Goal: Task Accomplishment & Management: Use online tool/utility

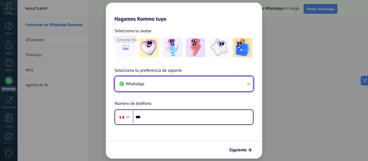
click at [185, 86] on button "WhatsApp" at bounding box center [184, 84] width 138 height 15
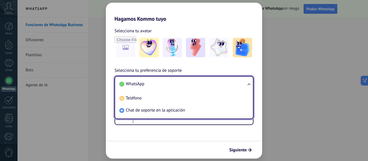
click at [189, 81] on li "WhatsApp" at bounding box center [182, 84] width 131 height 12
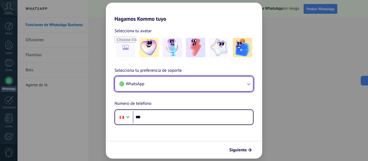
click at [189, 81] on button "WhatsApp" at bounding box center [184, 84] width 138 height 15
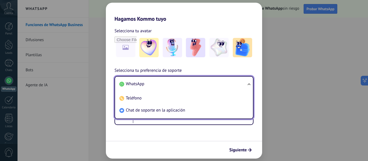
click at [189, 81] on li "WhatsApp" at bounding box center [182, 84] width 131 height 12
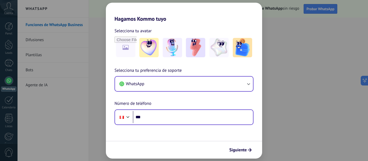
drag, startPoint x: 166, startPoint y: 124, endPoint x: 166, endPoint y: 121, distance: 2.7
click at [166, 124] on div "Phone ***" at bounding box center [183, 118] width 139 height 16
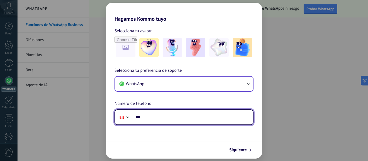
click at [166, 120] on input "***" at bounding box center [193, 117] width 120 height 12
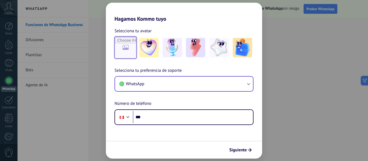
click at [126, 45] on input "file" at bounding box center [125, 47] width 21 height 21
type input "**********"
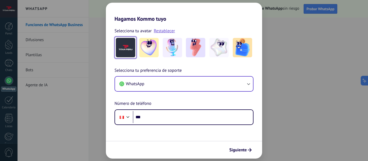
click at [127, 49] on img at bounding box center [125, 47] width 19 height 19
click at [159, 52] on div at bounding box center [149, 48] width 22 height 22
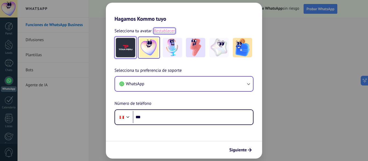
click at [163, 32] on link "Restablecer" at bounding box center [164, 30] width 21 height 5
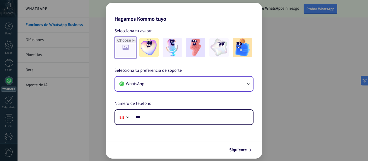
click at [125, 44] on input "file" at bounding box center [125, 47] width 21 height 21
type input "**********"
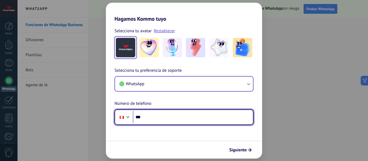
click at [172, 120] on input "***" at bounding box center [193, 117] width 120 height 12
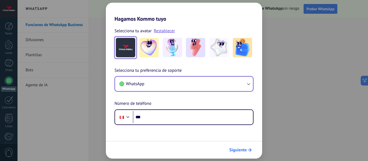
click at [240, 147] on button "Siguiente" at bounding box center [240, 150] width 27 height 9
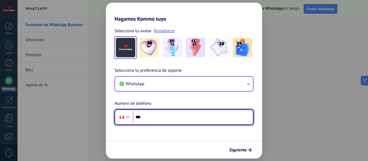
click at [168, 118] on input "***" at bounding box center [193, 117] width 120 height 12
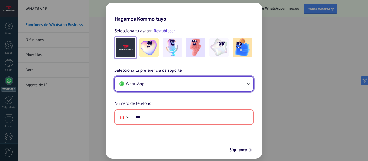
click at [184, 86] on button "WhatsApp" at bounding box center [184, 84] width 138 height 15
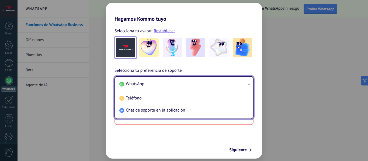
click at [192, 79] on li "WhatsApp" at bounding box center [182, 84] width 131 height 12
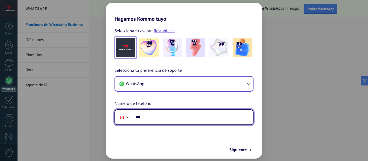
click at [151, 119] on input "***" at bounding box center [193, 117] width 120 height 12
type input "**********"
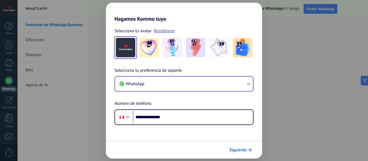
click at [236, 148] on span "Siguiente" at bounding box center [238, 150] width 18 height 4
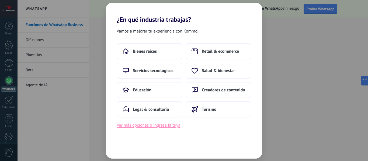
click at [147, 127] on button "Ver más opciones o ingresa la tuya" at bounding box center [149, 125] width 64 height 7
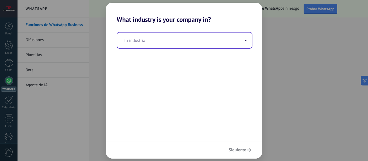
click at [178, 41] on input "text" at bounding box center [184, 41] width 135 height 16
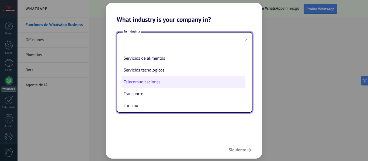
scroll to position [143, 0]
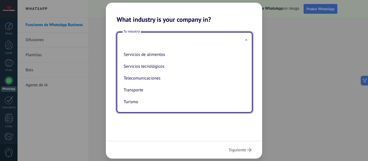
click at [145, 121] on div "Tu industria Automotriz Bienes raíces Creadores de contenido Educación Finanzas…" at bounding box center [184, 82] width 156 height 118
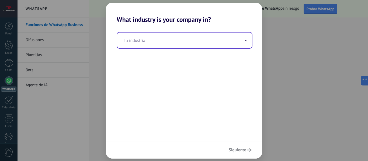
click at [166, 44] on input "text" at bounding box center [184, 41] width 135 height 16
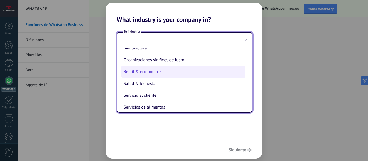
scroll to position [93, 0]
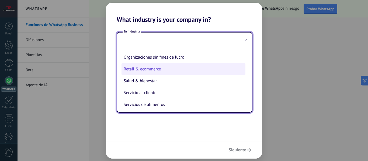
click at [155, 71] on li "Retail & ecommerce" at bounding box center [183, 69] width 124 height 12
type input "**********"
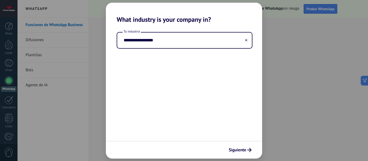
drag, startPoint x: 162, startPoint y: 40, endPoint x: 99, endPoint y: 39, distance: 63.3
click at [99, 37] on div "**********" at bounding box center [184, 80] width 368 height 161
click at [244, 152] on span "Siguiente" at bounding box center [238, 150] width 18 height 4
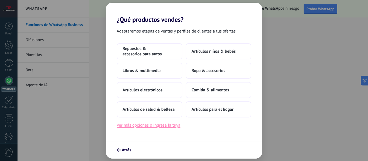
click at [163, 125] on button "Ver más opciones o ingresa la tuya" at bounding box center [149, 125] width 64 height 7
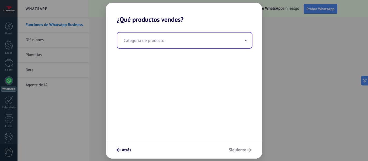
click at [188, 42] on input "text" at bounding box center [184, 41] width 135 height 16
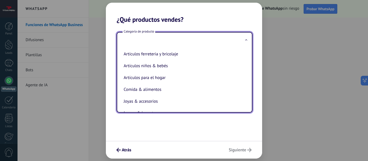
scroll to position [6, 0]
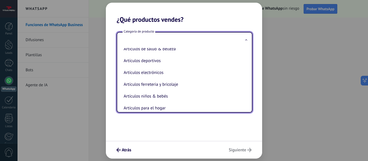
click at [168, 86] on li "Artículos ferreteria y bricolaje" at bounding box center [183, 85] width 124 height 12
type input "**********"
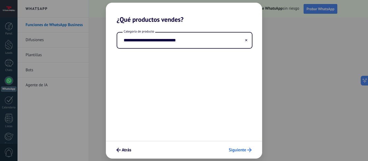
click at [251, 147] on button "Siguiente" at bounding box center [240, 150] width 28 height 9
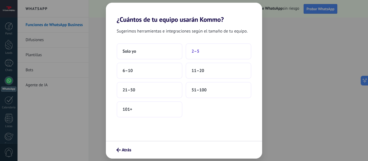
click at [210, 53] on button "2–5" at bounding box center [219, 51] width 66 height 16
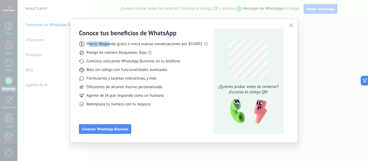
drag, startPoint x: 89, startPoint y: 44, endPoint x: 108, endPoint y: 45, distance: 19.4
click at [108, 45] on span "Precio: Responde gratis o inicia nuevas conversaciones por $0.0002" at bounding box center [144, 43] width 116 height 5
click at [115, 43] on span "Precio: Responde gratis o inicia nuevas conversaciones por $0.0002" at bounding box center [144, 43] width 116 height 5
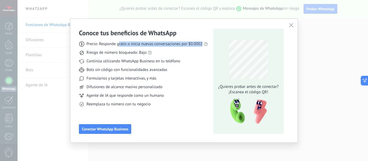
drag, startPoint x: 118, startPoint y: 45, endPoint x: 201, endPoint y: 45, distance: 83.0
click at [201, 45] on span "Precio: Responde gratis o inicia nuevas conversaciones por $0.0002" at bounding box center [144, 43] width 116 height 5
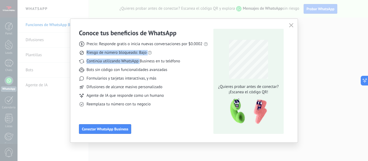
drag, startPoint x: 85, startPoint y: 51, endPoint x: 139, endPoint y: 57, distance: 54.2
click at [139, 57] on div "Precio: Responde gratis o inicia nuevas conversaciones por $0.0002 Riesgo de nú…" at bounding box center [143, 72] width 129 height 70
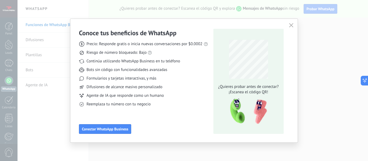
click at [147, 62] on span "Continúa utilizando WhatsApp Business en tu teléfono" at bounding box center [132, 61] width 93 height 5
click at [149, 53] on icon at bounding box center [150, 53] width 4 height 4
click at [152, 44] on link "las reglas de WhatsApp" at bounding box center [156, 43] width 40 height 5
drag, startPoint x: 92, startPoint y: 60, endPoint x: 186, endPoint y: 63, distance: 93.8
click at [186, 63] on div "Continúa utilizando WhatsApp Business en tu teléfono" at bounding box center [143, 61] width 129 height 5
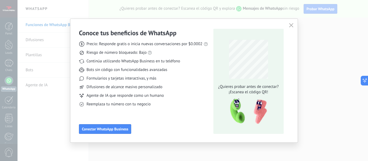
click at [93, 70] on span "Bots sin código con funcionalidades avanzadas" at bounding box center [126, 69] width 81 height 5
drag, startPoint x: 89, startPoint y: 72, endPoint x: 182, endPoint y: 72, distance: 93.5
click at [182, 72] on div "Bots sin código con funcionalidades avanzadas" at bounding box center [143, 69] width 129 height 5
drag, startPoint x: 99, startPoint y: 78, endPoint x: 163, endPoint y: 78, distance: 63.6
click at [163, 78] on div "Formularios y tarjetas interactivas, y más" at bounding box center [143, 78] width 129 height 5
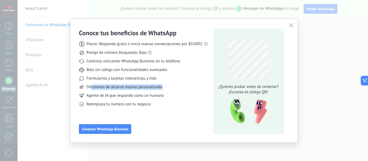
drag, startPoint x: 92, startPoint y: 86, endPoint x: 157, endPoint y: 89, distance: 64.4
click at [163, 89] on div "Difusiones de alcance masivo personalizado" at bounding box center [143, 87] width 129 height 5
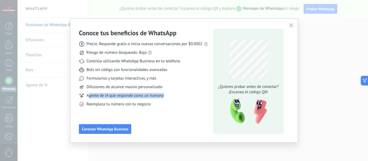
drag, startPoint x: 88, startPoint y: 95, endPoint x: 167, endPoint y: 95, distance: 79.2
click at [167, 95] on div "Agente de IA que responde como un humano" at bounding box center [143, 95] width 129 height 5
click at [114, 108] on div "Conoce tus beneficios de WhatsApp Precio: Responde gratis o inicia nuevas conve…" at bounding box center [143, 81] width 129 height 105
drag, startPoint x: 196, startPoint y: 75, endPoint x: 187, endPoint y: 74, distance: 9.0
click at [194, 76] on div "Precio: Responde gratis o inicia nuevas conversaciones por $0.0002 Riesgo de nú…" at bounding box center [143, 72] width 129 height 70
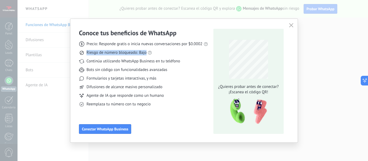
drag, startPoint x: 93, startPoint y: 54, endPoint x: 148, endPoint y: 54, distance: 54.9
click at [148, 54] on div "Riesgo de número bloqueado: Bajo" at bounding box center [143, 52] width 129 height 5
click at [194, 83] on div "Precio: Responde gratis o inicia nuevas conversaciones por $0.0002 Riesgo de nú…" at bounding box center [143, 72] width 129 height 70
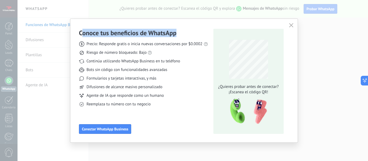
drag, startPoint x: 82, startPoint y: 34, endPoint x: 190, endPoint y: 38, distance: 108.3
click at [194, 34] on div "Conoce tus beneficios de WhatsApp" at bounding box center [143, 33] width 129 height 8
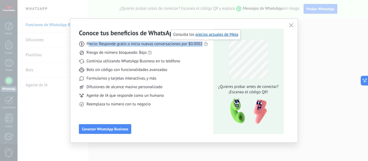
drag, startPoint x: 89, startPoint y: 44, endPoint x: 209, endPoint y: 43, distance: 120.7
click at [209, 43] on div "Conoce tus beneficios de WhatsApp Precio: Responde gratis o inicia nuevas conve…" at bounding box center [184, 81] width 210 height 105
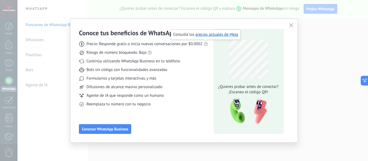
click at [191, 68] on div "Bots sin código con funcionalidades avanzadas" at bounding box center [143, 69] width 129 height 5
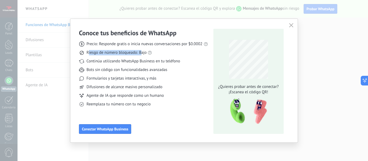
drag, startPoint x: 88, startPoint y: 55, endPoint x: 152, endPoint y: 74, distance: 67.1
click at [142, 53] on div "Precio: Responde gratis o inicia nuevas conversaciones por $0.0002 Riesgo de nú…" at bounding box center [143, 72] width 129 height 70
click at [154, 59] on span "Continúa utilizando WhatsApp Business en tu teléfono" at bounding box center [132, 61] width 93 height 5
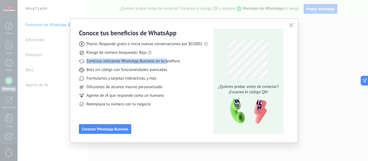
drag, startPoint x: 83, startPoint y: 62, endPoint x: 167, endPoint y: 58, distance: 83.3
click at [167, 58] on div "Precio: Responde gratis o inicia nuevas conversaciones por $0.0002 Riesgo de nú…" at bounding box center [143, 72] width 129 height 70
click at [193, 64] on div "Precio: Responde gratis o inicia nuevas conversaciones por $0.0002 Riesgo de nú…" at bounding box center [143, 72] width 129 height 70
drag, startPoint x: 141, startPoint y: 53, endPoint x: 144, endPoint y: 53, distance: 3.0
click at [144, 53] on span "Riesgo de número bloqueado: Bajo" at bounding box center [116, 52] width 60 height 5
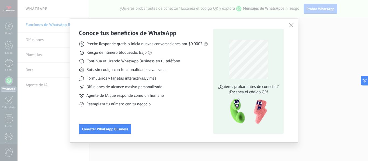
click at [145, 67] on div "Precio: Responde gratis o inicia nuevas conversaciones por $0.0002 Riesgo de nú…" at bounding box center [143, 72] width 129 height 70
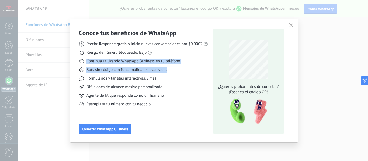
drag, startPoint x: 85, startPoint y: 62, endPoint x: 179, endPoint y: 72, distance: 94.6
click at [180, 71] on div "Precio: Responde gratis o inicia nuevas conversaciones por $0.0002 Riesgo de nú…" at bounding box center [143, 72] width 129 height 70
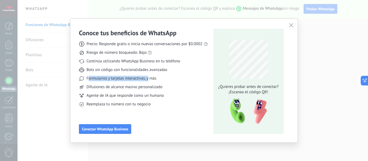
drag, startPoint x: 89, startPoint y: 80, endPoint x: 147, endPoint y: 80, distance: 58.4
click at [147, 80] on span "Formularios y tarjetas interactivas, y más" at bounding box center [121, 78] width 70 height 5
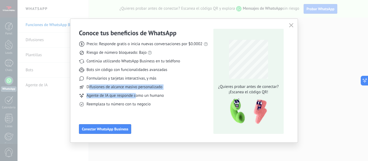
drag, startPoint x: 88, startPoint y: 90, endPoint x: 148, endPoint y: 92, distance: 59.3
click at [141, 92] on div "Precio: Responde gratis o inicia nuevas conversaciones por $0.0002 Riesgo de nú…" at bounding box center [143, 72] width 129 height 70
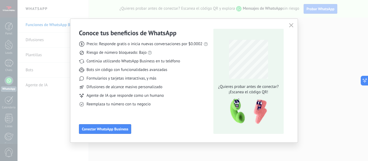
click at [101, 109] on div "Conoce tus beneficios de WhatsApp Precio: Responde gratis o inicia nuevas conve…" at bounding box center [143, 81] width 129 height 105
click at [124, 128] on span "Conectar WhatsApp Business" at bounding box center [105, 129] width 46 height 4
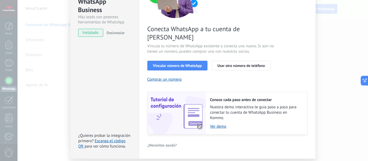
scroll to position [0, 0]
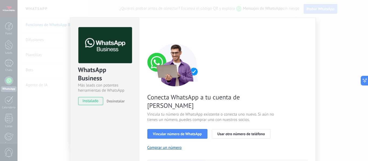
click at [94, 102] on span "instalado" at bounding box center [90, 101] width 25 height 8
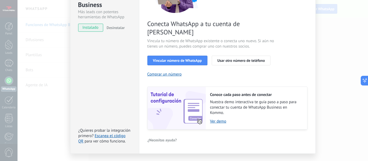
scroll to position [78, 0]
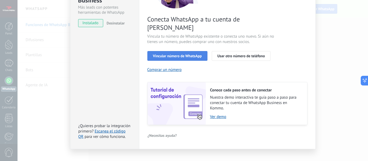
click at [179, 54] on span "Vincular número de WhatsApp" at bounding box center [177, 56] width 49 height 4
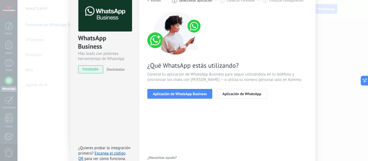
scroll to position [22, 0]
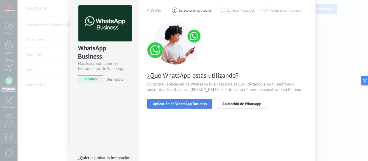
click at [159, 103] on span "Aplicación de WhatsApp Business" at bounding box center [180, 104] width 54 height 4
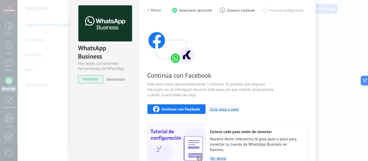
click at [173, 110] on span "Continuar con Facebook" at bounding box center [181, 109] width 39 height 4
click at [171, 111] on span "Continuar con Facebook" at bounding box center [181, 109] width 39 height 4
click at [334, 52] on div "WhatsApp Business Más leads con potentes herramientas de WhatsApp instalado Des…" at bounding box center [193, 80] width 350 height 161
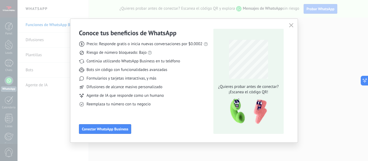
scroll to position [0, 0]
click at [291, 27] on span "button" at bounding box center [291, 25] width 4 height 5
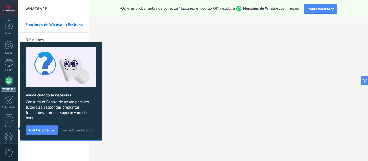
scroll to position [63, 0]
click at [11, 9] on div at bounding box center [9, 9] width 18 height 18
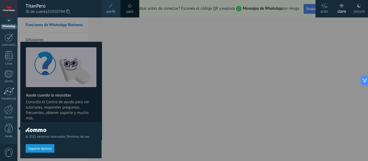
click at [169, 61] on div at bounding box center [202, 80] width 368 height 161
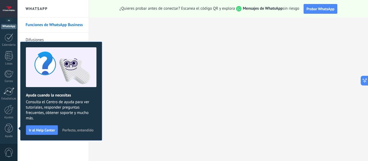
scroll to position [0, 0]
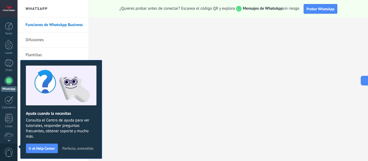
click at [84, 149] on span "Perfecto, entendido" at bounding box center [77, 149] width 31 height 4
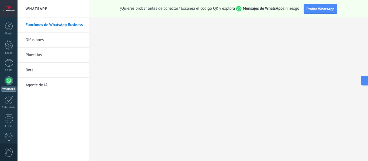
click at [4, 8] on div at bounding box center [9, 9] width 18 height 18
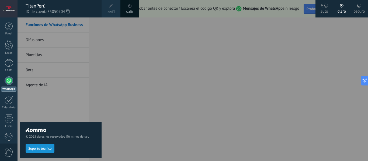
click at [69, 12] on icon at bounding box center [67, 11] width 3 height 4
click at [64, 103] on div "© 2025 derechos reservados | Términos de uso Soporte técnico" at bounding box center [60, 90] width 81 height 144
click at [135, 9] on div "salir" at bounding box center [129, 9] width 19 height 18
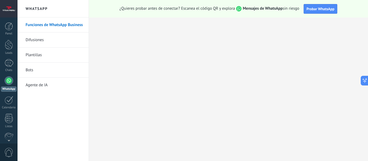
click at [16, 8] on body ".abccls-1,.abccls-2{fill-rule:evenodd}.abccls-2{fill:#fff} .abfcls-1{fill:none}…" at bounding box center [184, 80] width 368 height 161
click at [2, 8] on div at bounding box center [9, 9] width 18 height 18
